Goal: Find contact information: Find contact information

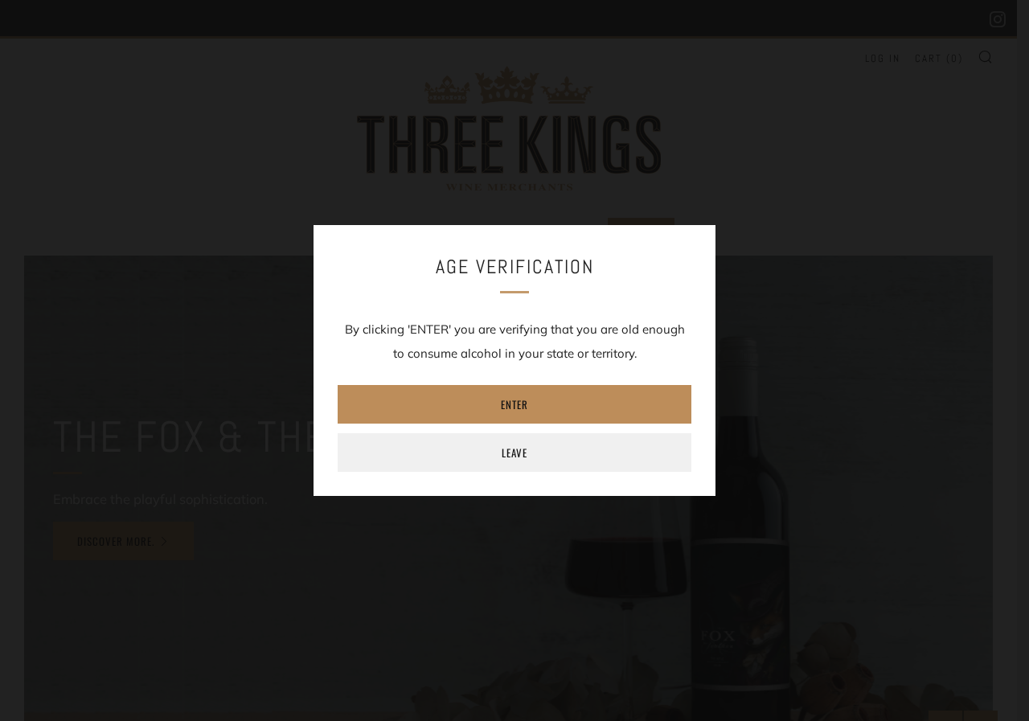
click at [543, 400] on link "Enter" at bounding box center [515, 404] width 354 height 39
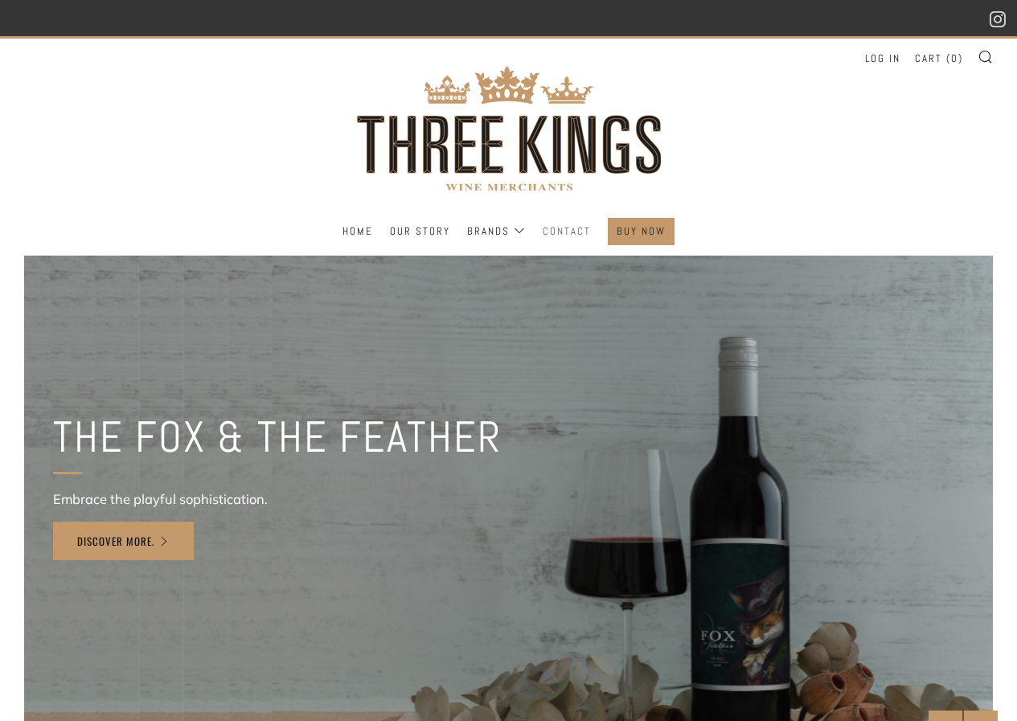
click at [554, 233] on link "Contact" at bounding box center [567, 232] width 48 height 26
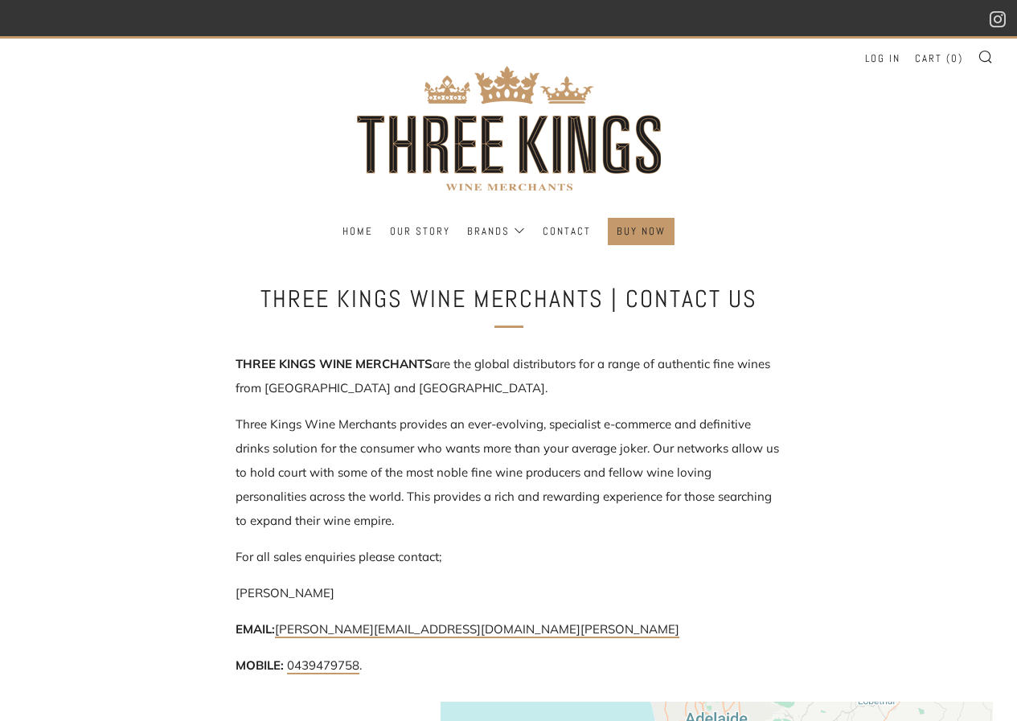
click at [757, 130] on header "Menu Search Cart Home Our Story Brands Log in" at bounding box center [508, 145] width 1017 height 219
click at [564, 237] on link "Contact" at bounding box center [567, 232] width 48 height 26
click at [346, 232] on link "Home" at bounding box center [357, 232] width 31 height 26
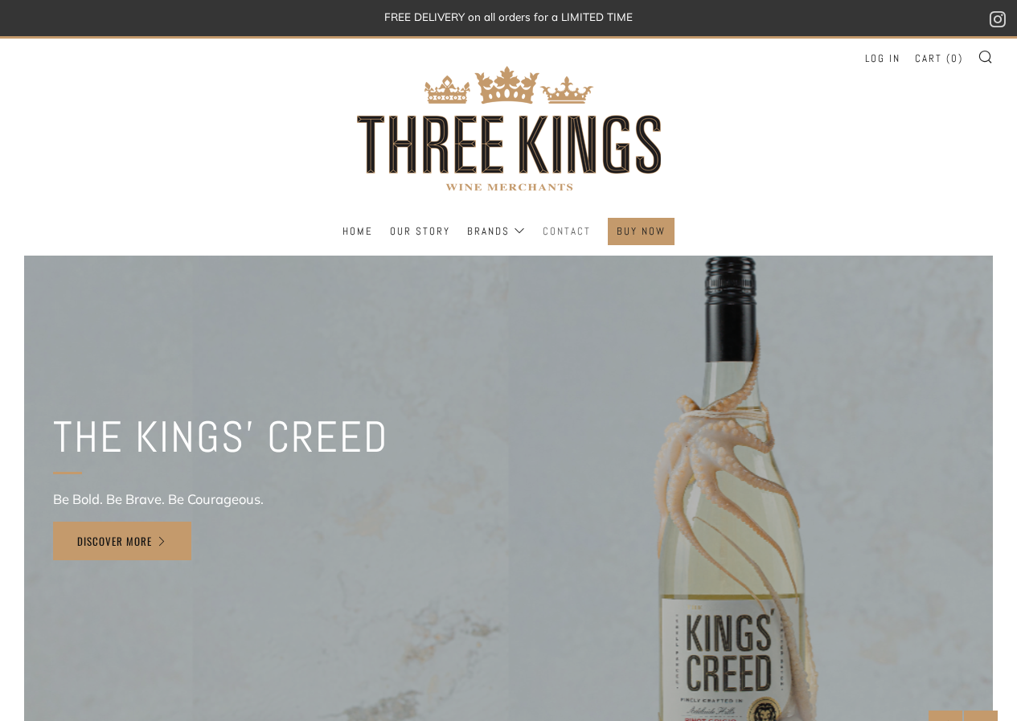
click at [561, 233] on link "Contact" at bounding box center [567, 232] width 48 height 26
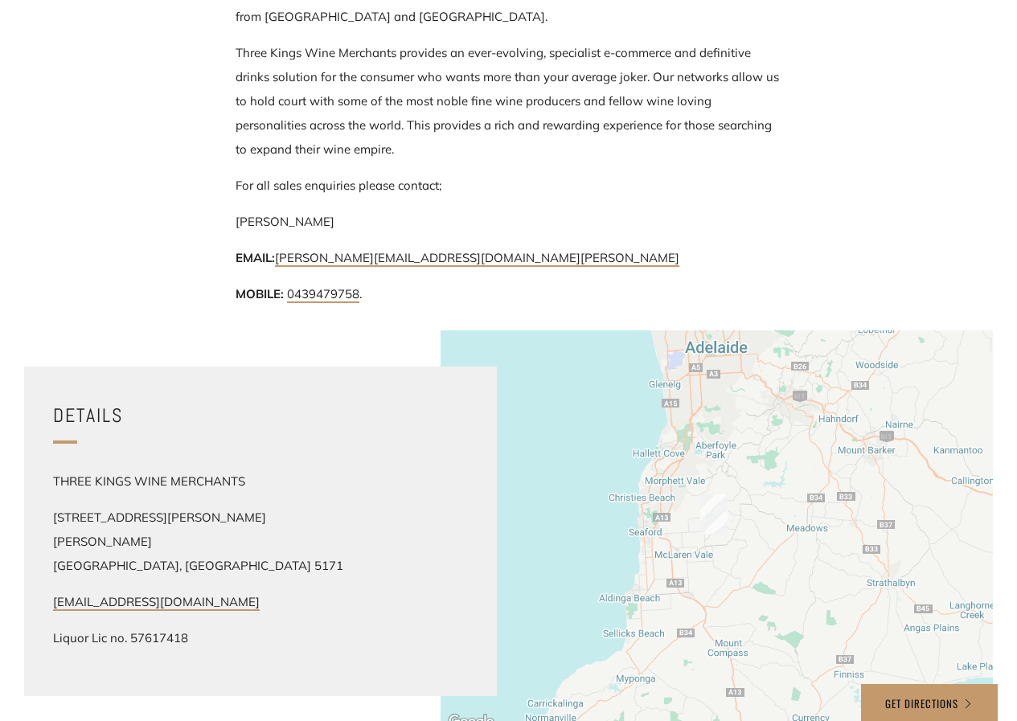
scroll to position [482, 0]
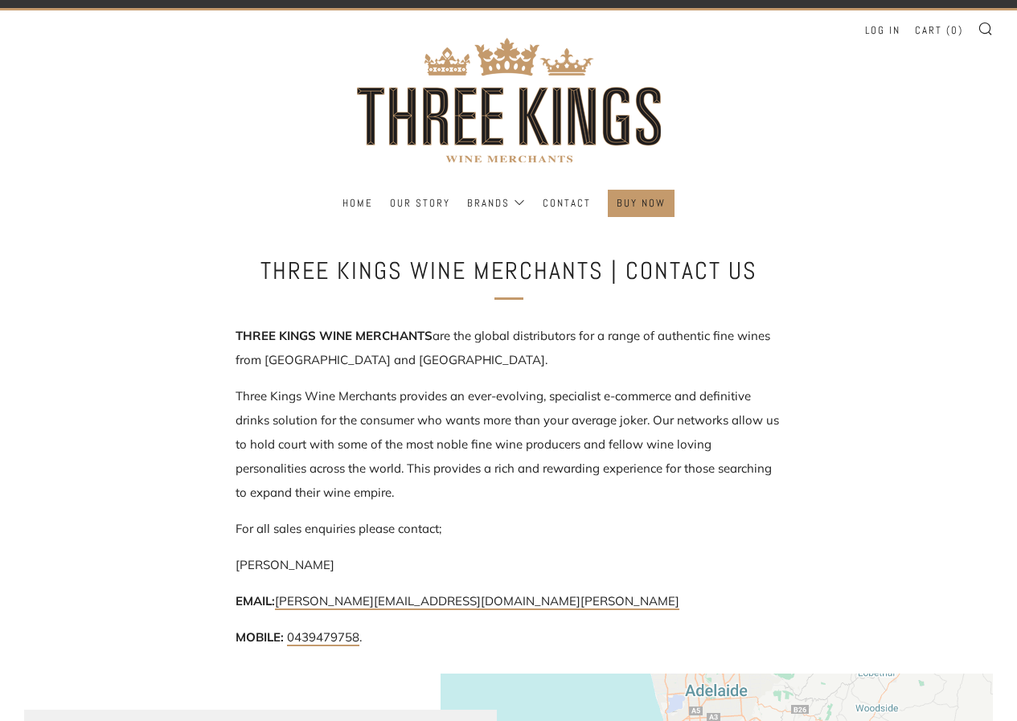
scroll to position [0, 0]
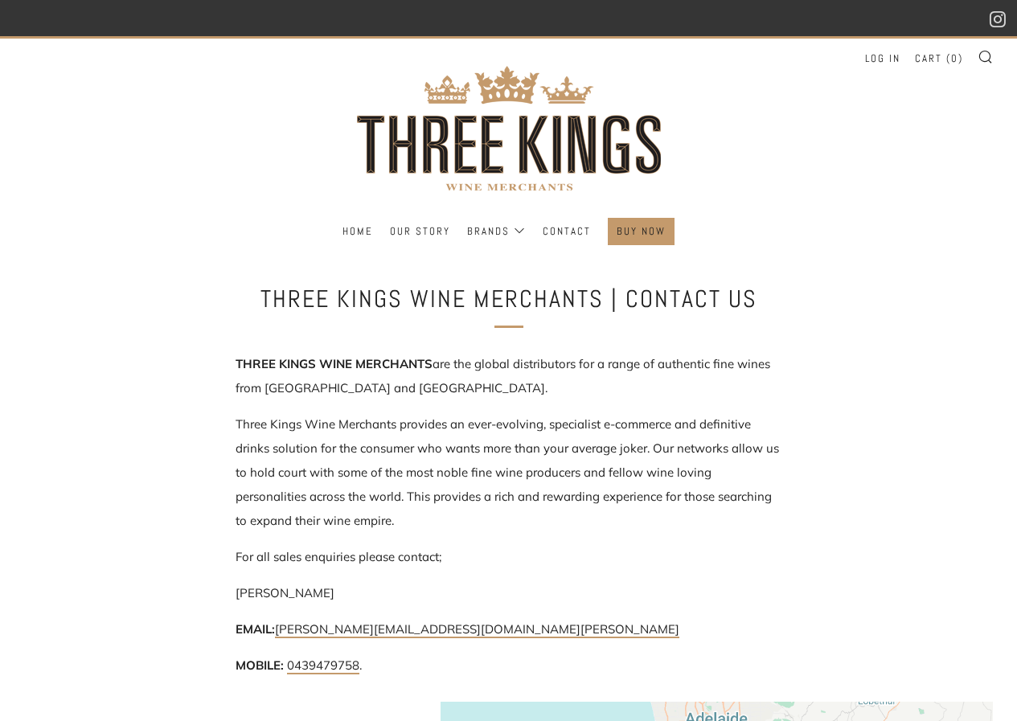
click at [805, 188] on header "Menu Search Cart Home Our Story Brands Log in" at bounding box center [508, 145] width 1017 height 219
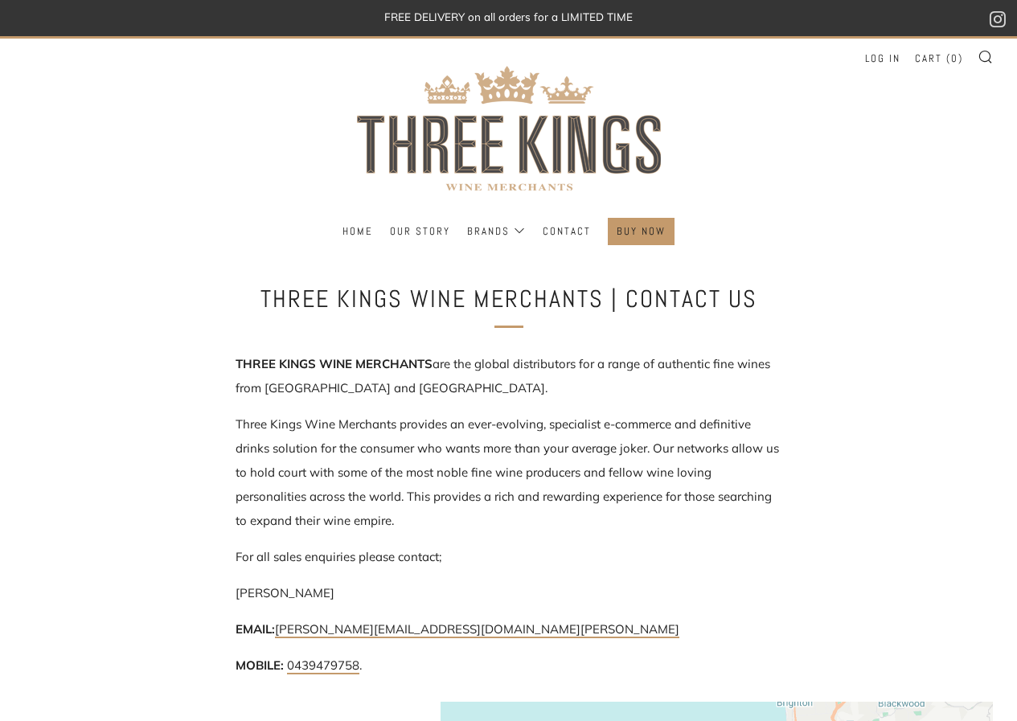
click at [415, 135] on img at bounding box center [509, 128] width 322 height 179
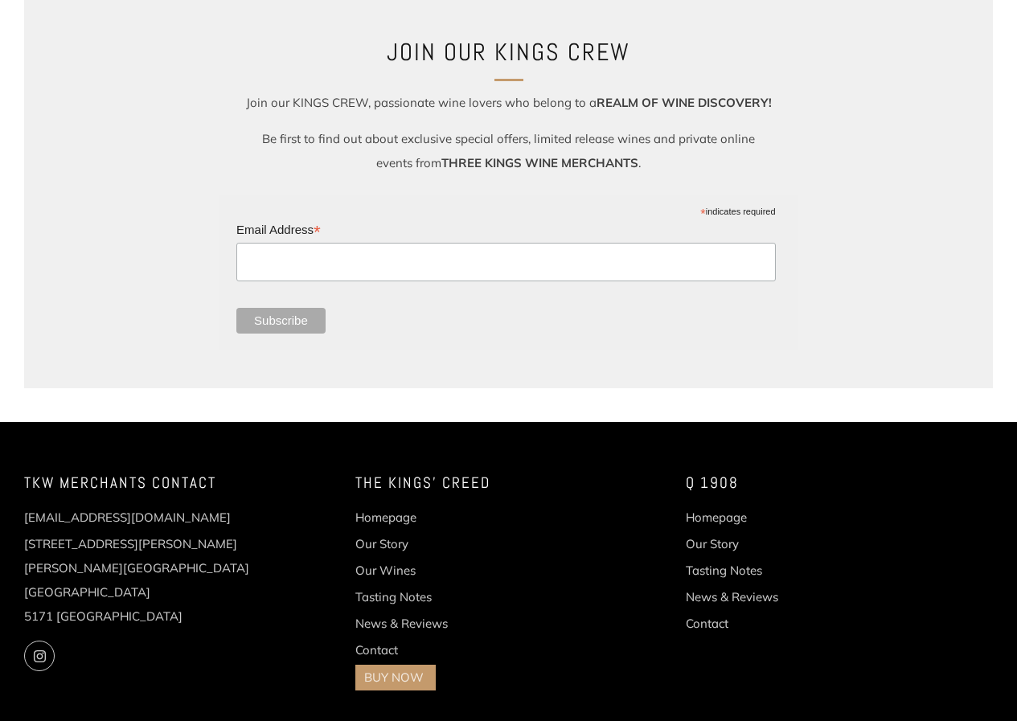
scroll to position [2100, 0]
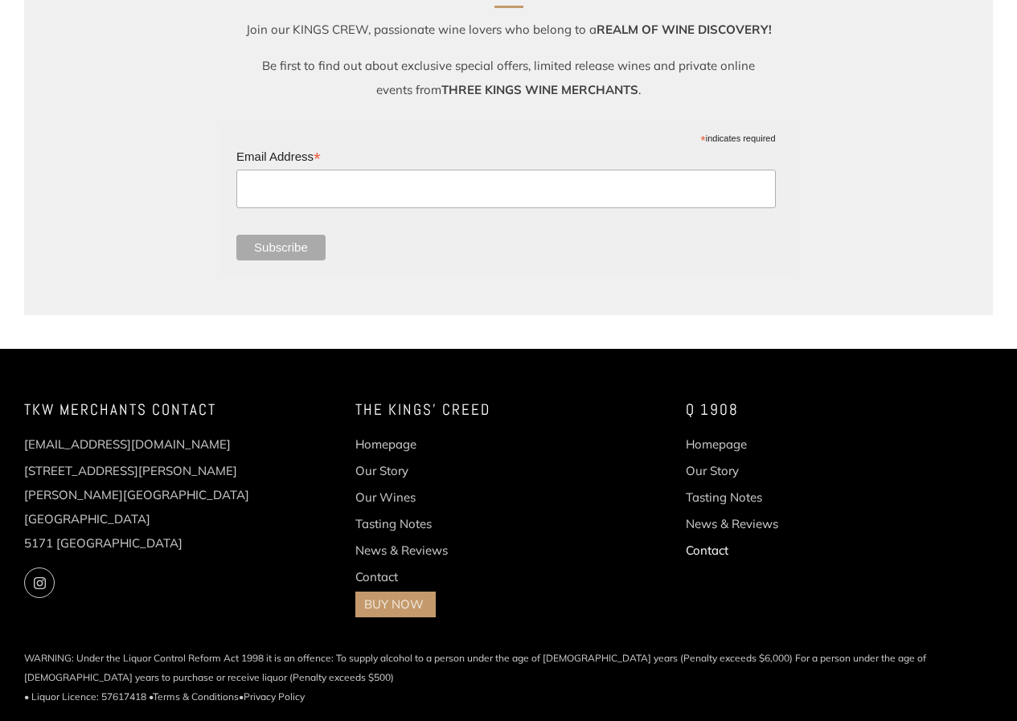
click at [710, 547] on link "Contact" at bounding box center [707, 550] width 43 height 15
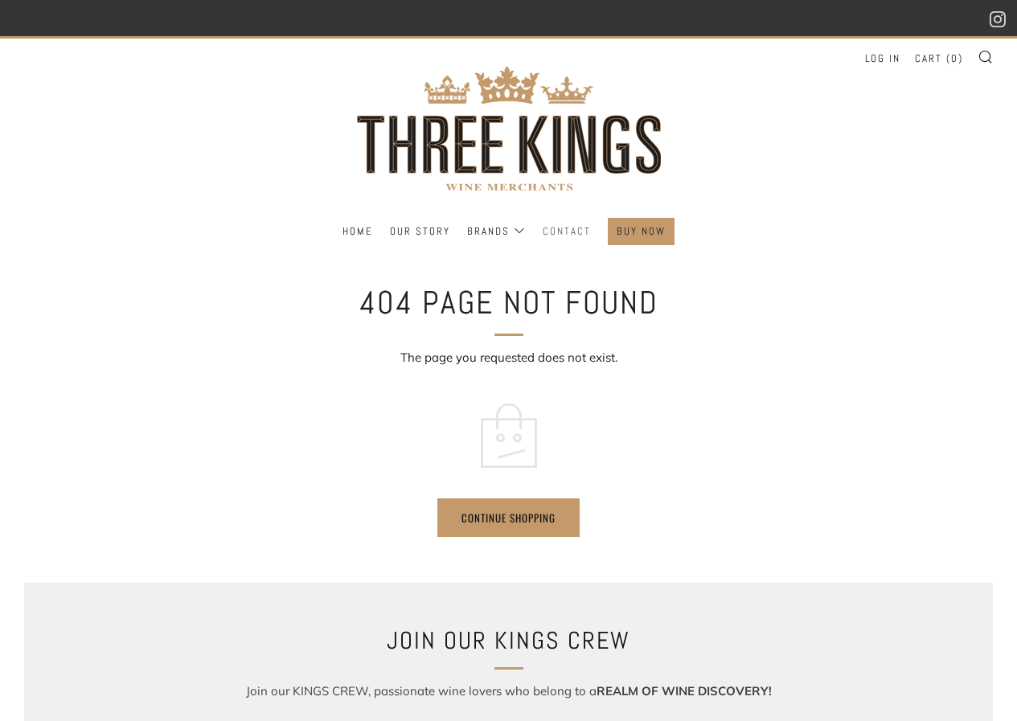
click at [572, 236] on link "Contact" at bounding box center [567, 232] width 48 height 26
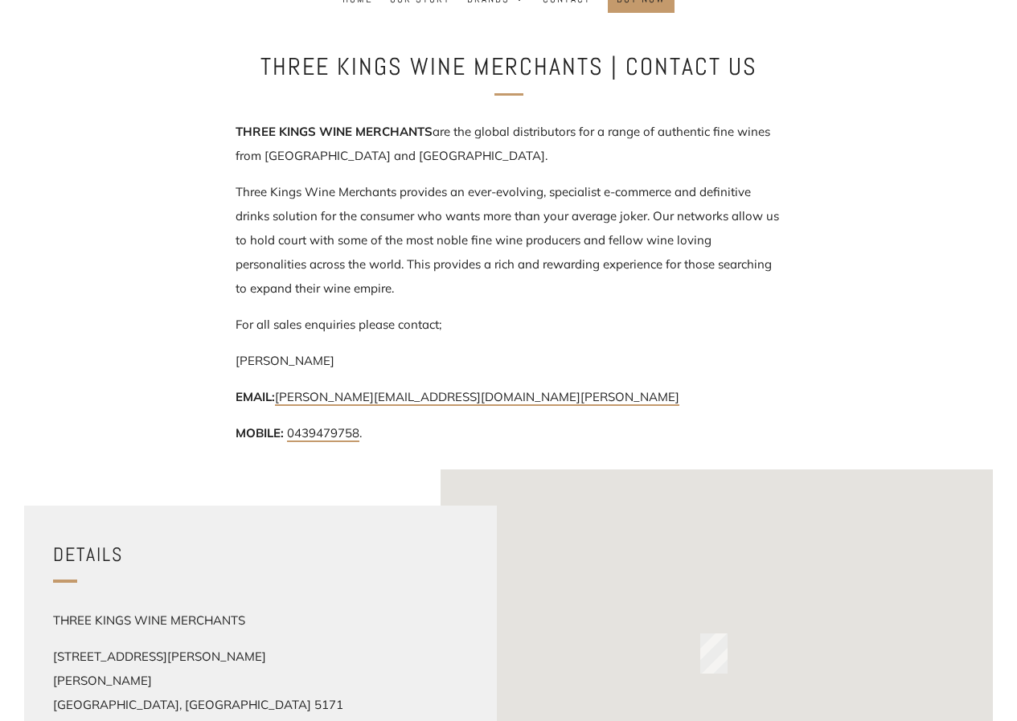
scroll to position [241, 0]
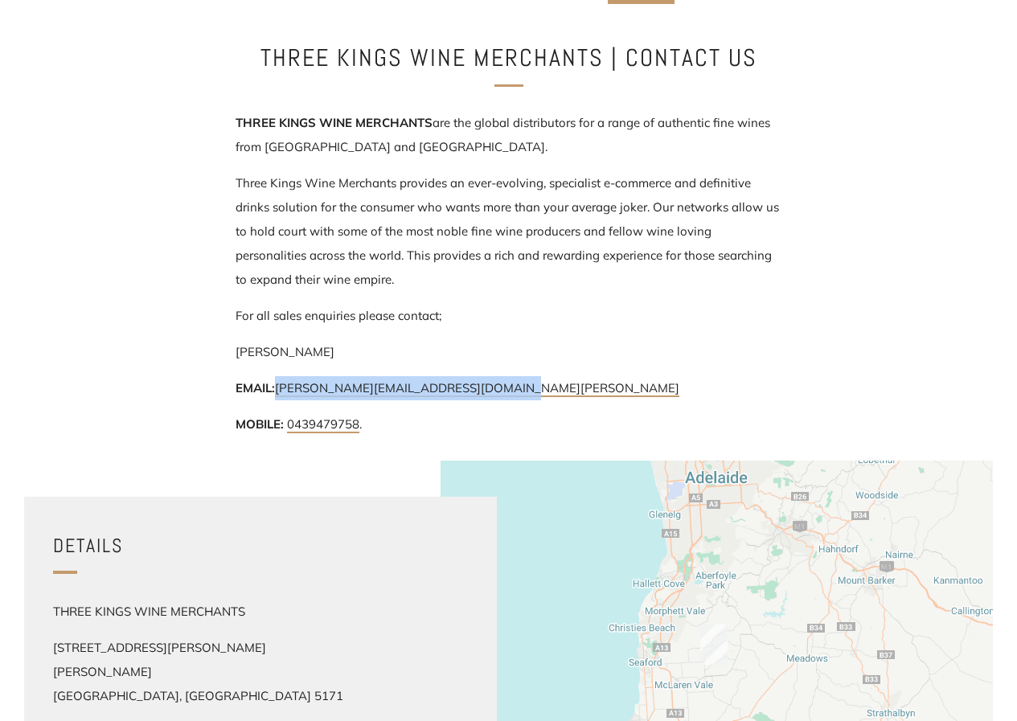
drag, startPoint x: 511, startPoint y: 391, endPoint x: 277, endPoint y: 393, distance: 233.9
click at [277, 393] on p "EMAIL: [PERSON_NAME][EMAIL_ADDRESS][DOMAIN_NAME][PERSON_NAME]" at bounding box center [509, 388] width 547 height 24
copy link "[PERSON_NAME][EMAIL_ADDRESS][DOMAIN_NAME][PERSON_NAME]"
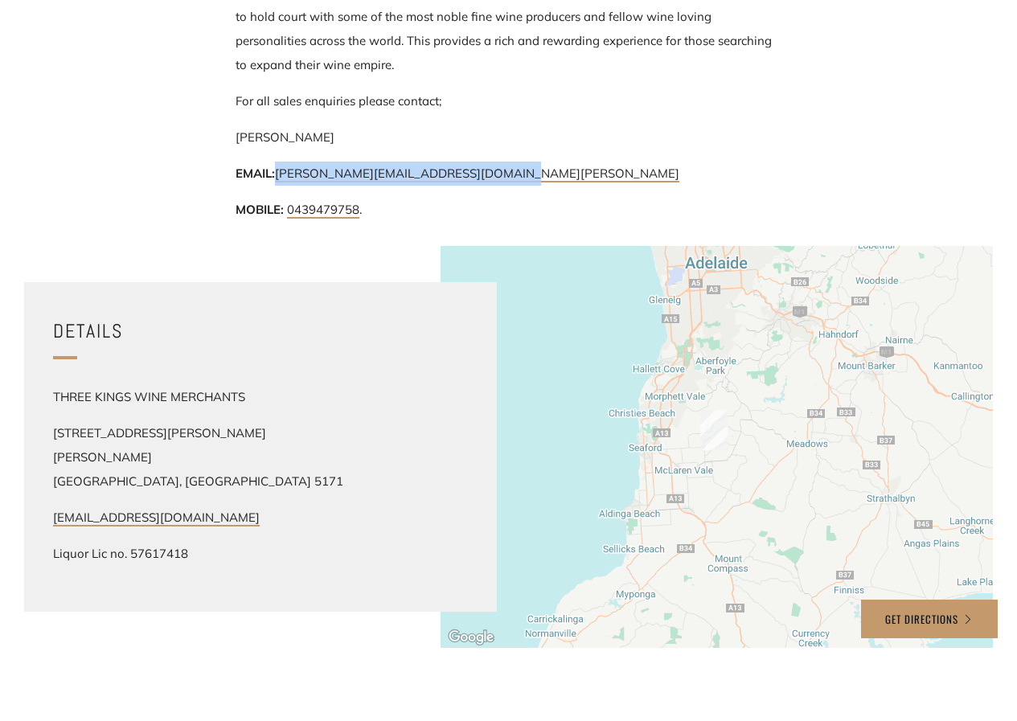
scroll to position [482, 0]
